Goal: Information Seeking & Learning: Learn about a topic

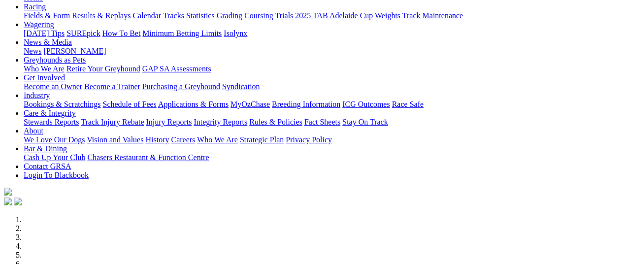
scroll to position [98, 0]
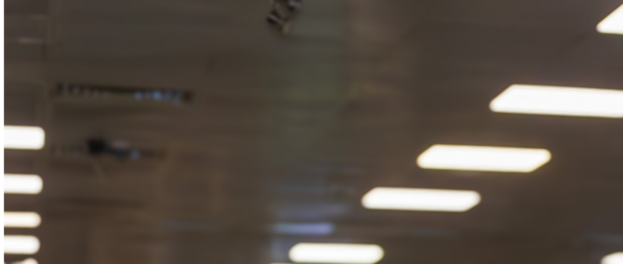
scroll to position [1304, 0]
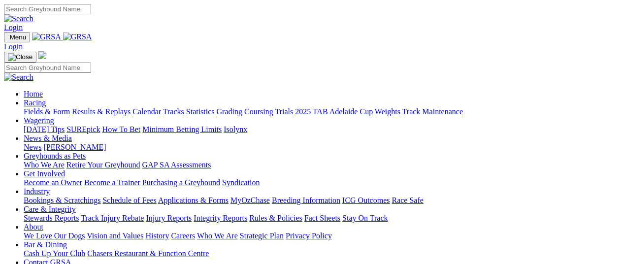
scroll to position [98, 0]
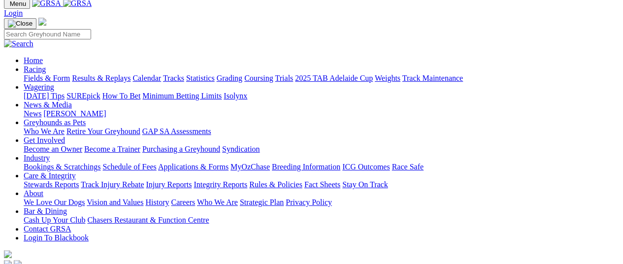
scroll to position [49, 0]
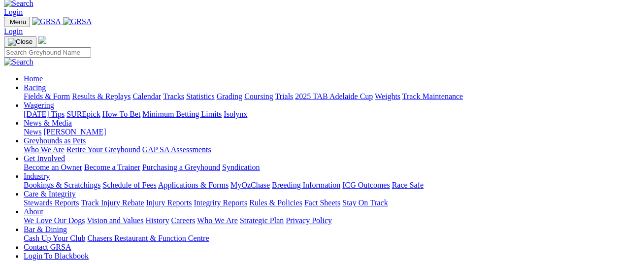
scroll to position [0, 0]
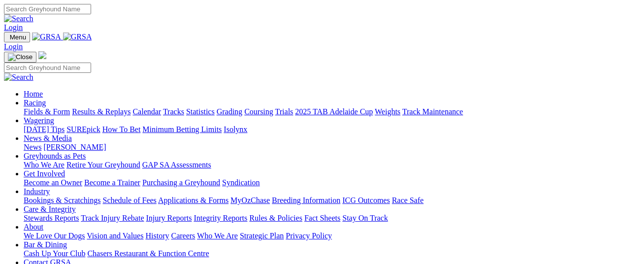
click at [373, 107] on link "2025 TAB Adelaide Cup" at bounding box center [334, 111] width 78 height 8
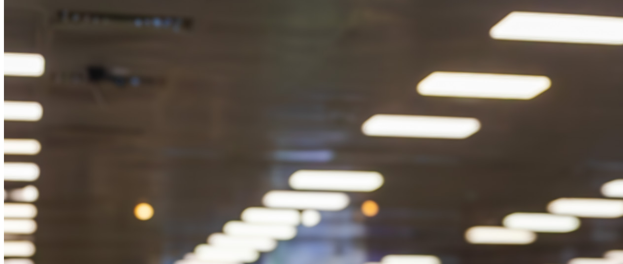
scroll to position [1322, 0]
